Goal: Transaction & Acquisition: Purchase product/service

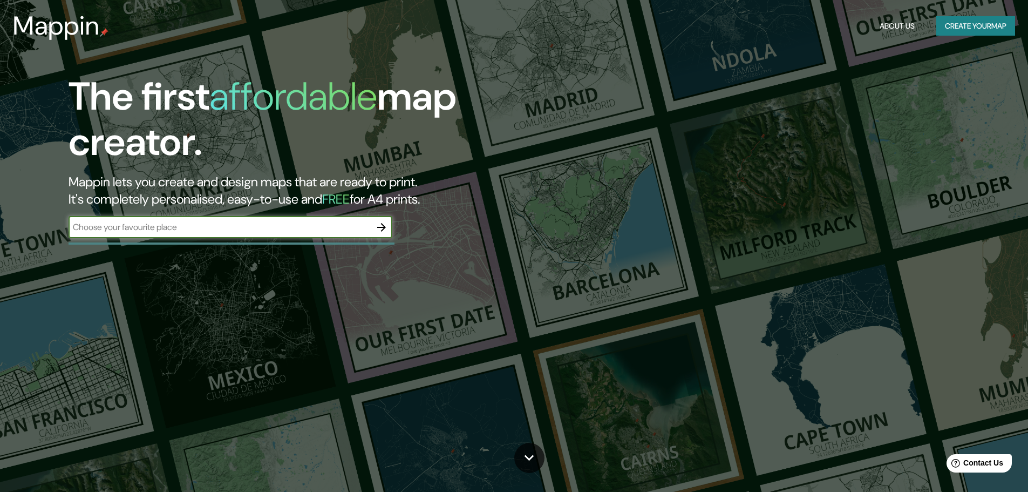
paste input "[STREET_ADDRESS]"
type input "[STREET_ADDRESS]"
click at [382, 220] on button "button" at bounding box center [382, 227] width 22 height 22
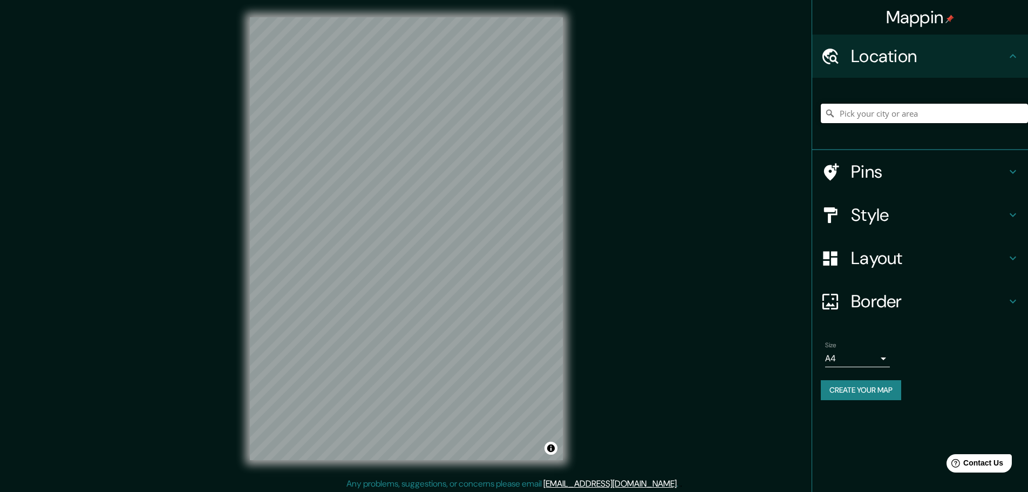
click at [883, 105] on input "Pick your city or area" at bounding box center [924, 113] width 207 height 19
paste input "[STREET_ADDRESS]"
type input "Gandhigram, [GEOGRAPHIC_DATA], [GEOGRAPHIC_DATA], [GEOGRAPHIC_DATA], [GEOGRAPHI…"
click at [1006, 215] on icon at bounding box center [1012, 214] width 13 height 13
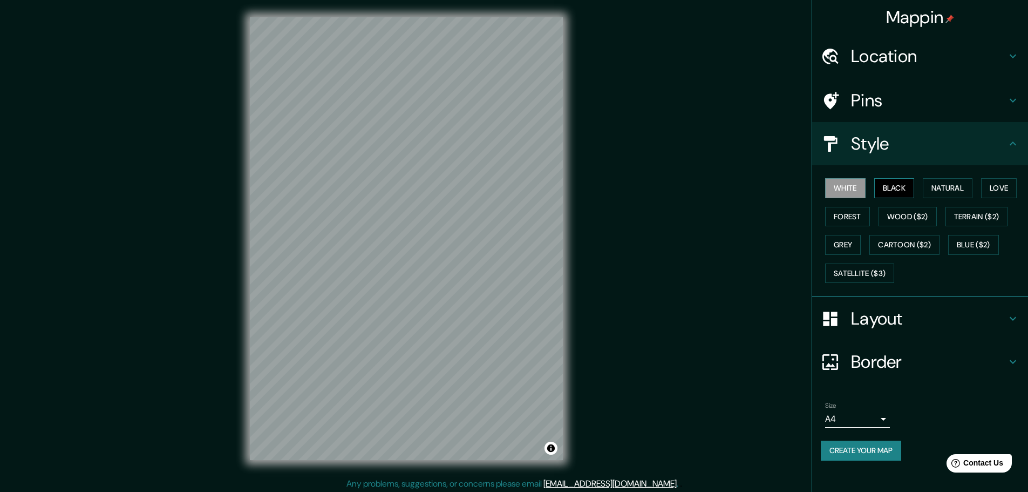
click at [906, 187] on button "Black" at bounding box center [894, 188] width 40 height 20
click at [855, 186] on button "White" at bounding box center [845, 188] width 40 height 20
click at [950, 188] on button "Natural" at bounding box center [948, 188] width 50 height 20
click at [848, 187] on button "White" at bounding box center [845, 188] width 40 height 20
click at [901, 315] on h4 "Layout" at bounding box center [928, 319] width 155 height 22
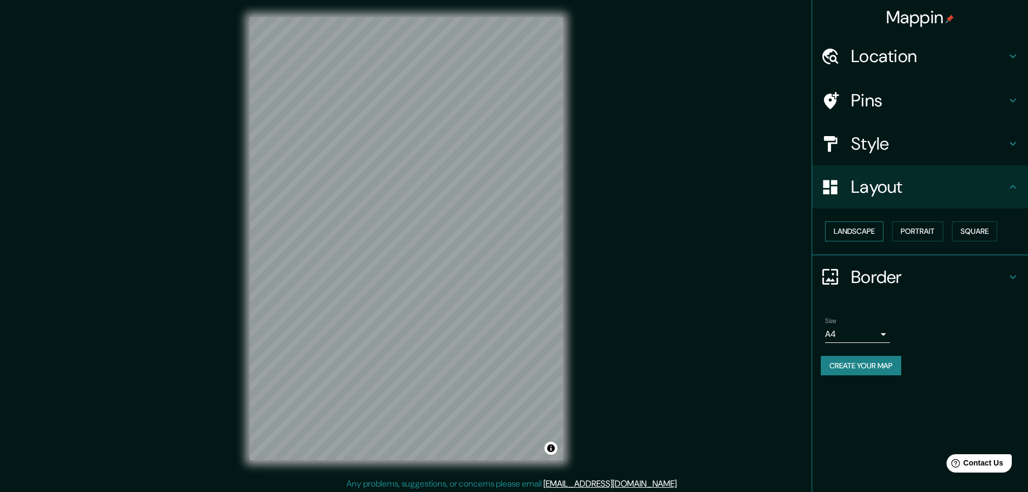
click at [871, 229] on button "Landscape" at bounding box center [854, 231] width 58 height 20
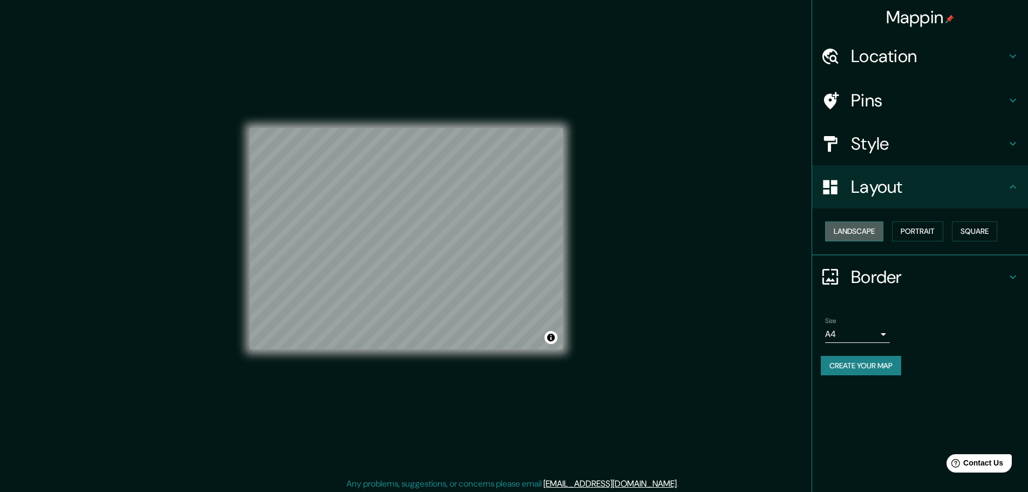
drag, startPoint x: 873, startPoint y: 228, endPoint x: 878, endPoint y: 229, distance: 5.4
click at [872, 228] on button "Landscape" at bounding box center [854, 231] width 58 height 20
click at [942, 240] on button "Portrait" at bounding box center [917, 231] width 51 height 20
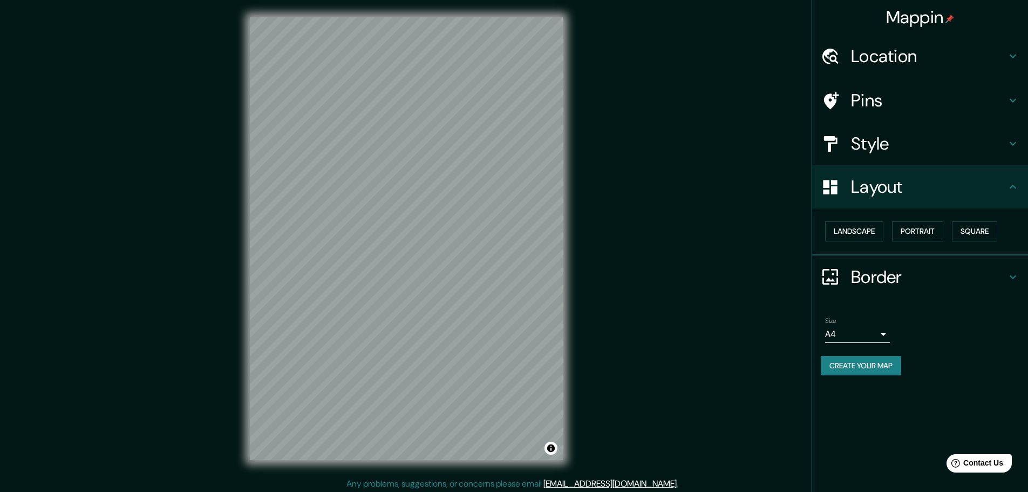
click at [1007, 230] on div "Landscape [GEOGRAPHIC_DATA]" at bounding box center [924, 231] width 207 height 29
